Goal: Task Accomplishment & Management: Complete application form

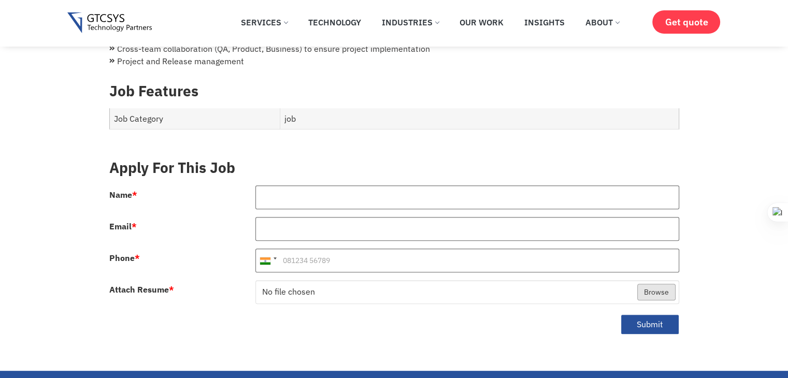
type input "[PERSON_NAME]"
type input "[EMAIL_ADDRESS][DOMAIN_NAME]"
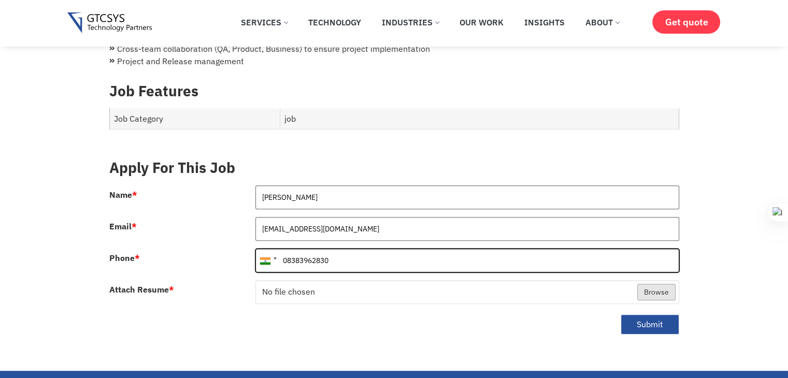
click at [288, 249] on input "08383962830" at bounding box center [467, 261] width 424 height 24
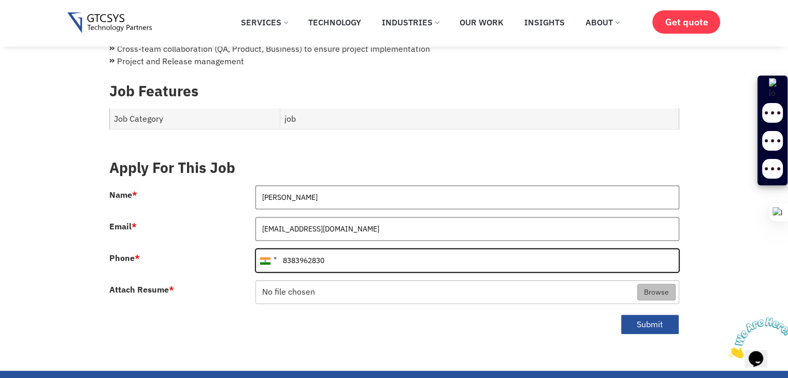
type input "8383962830"
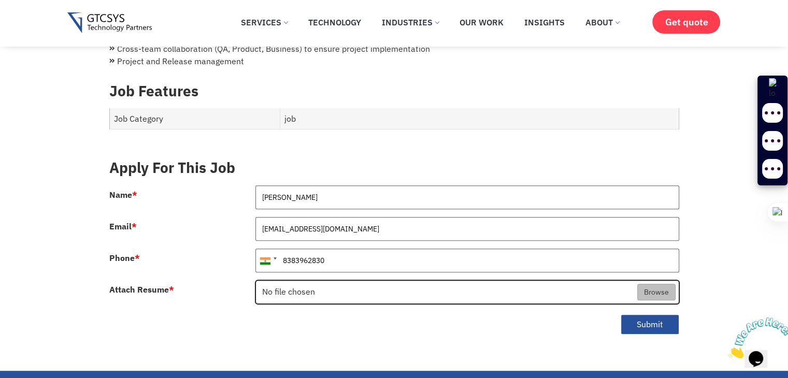
click at [372, 281] on input "Attach Resume *" at bounding box center [467, 293] width 423 height 24
type input "C:\fakepath\Satya_Dev_CV.pdf"
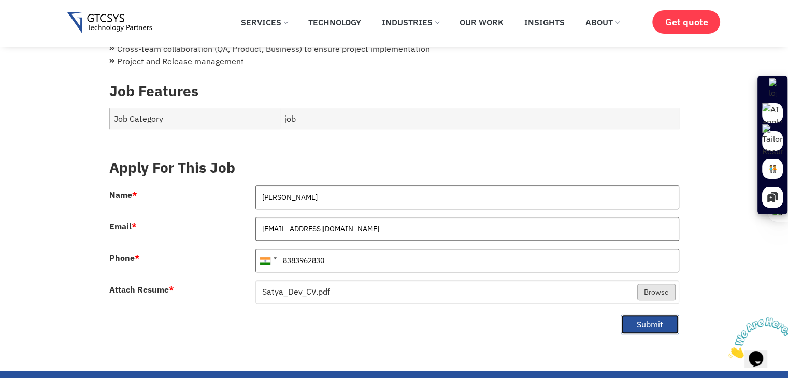
click at [637, 314] on button "Submit" at bounding box center [650, 324] width 59 height 20
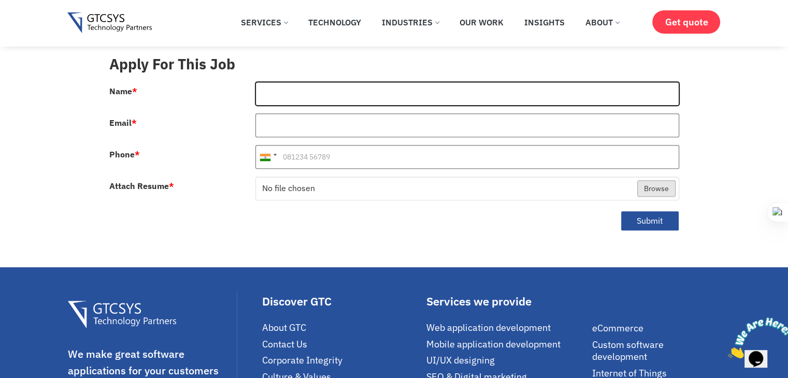
type input "[PERSON_NAME]"
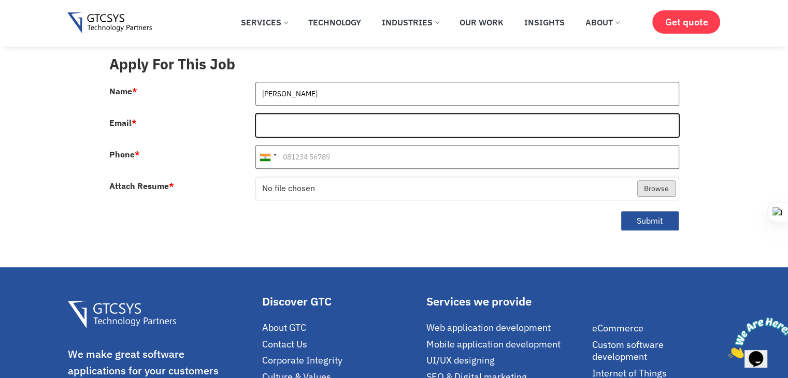
type input "[EMAIL_ADDRESS][DOMAIN_NAME]"
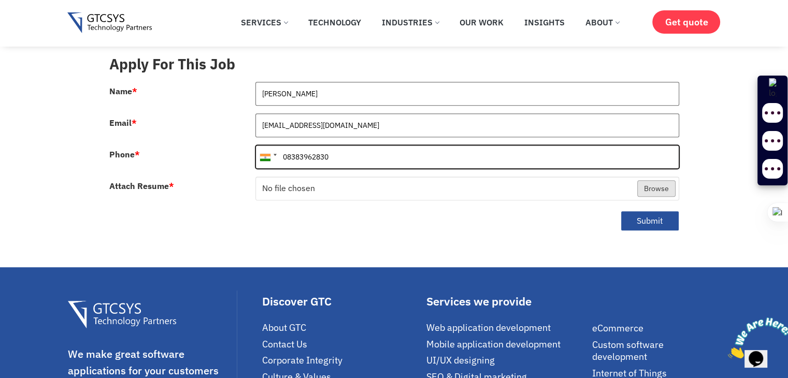
click at [286, 145] on input "08383962830" at bounding box center [467, 157] width 424 height 24
type input "8383962830"
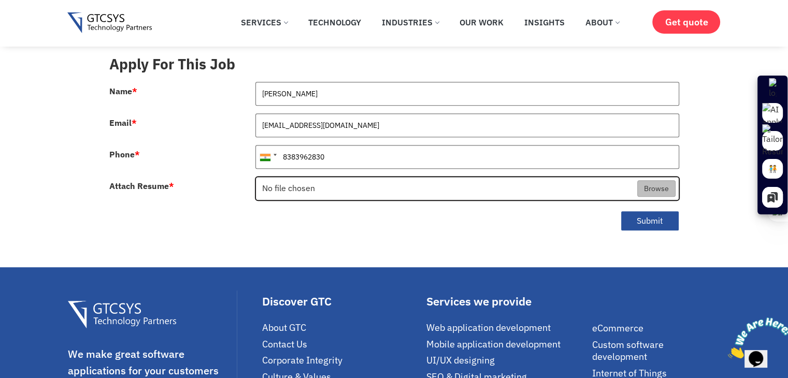
click at [309, 177] on input "Attach Resume *" at bounding box center [467, 189] width 423 height 24
type input "C:\fakepath\Satya_Dev_CV.pdf"
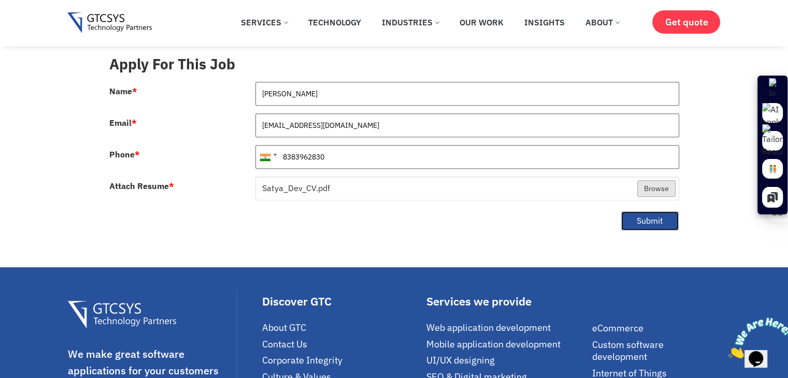
click at [641, 211] on button "Submit" at bounding box center [650, 221] width 59 height 20
